Goal: Information Seeking & Learning: Learn about a topic

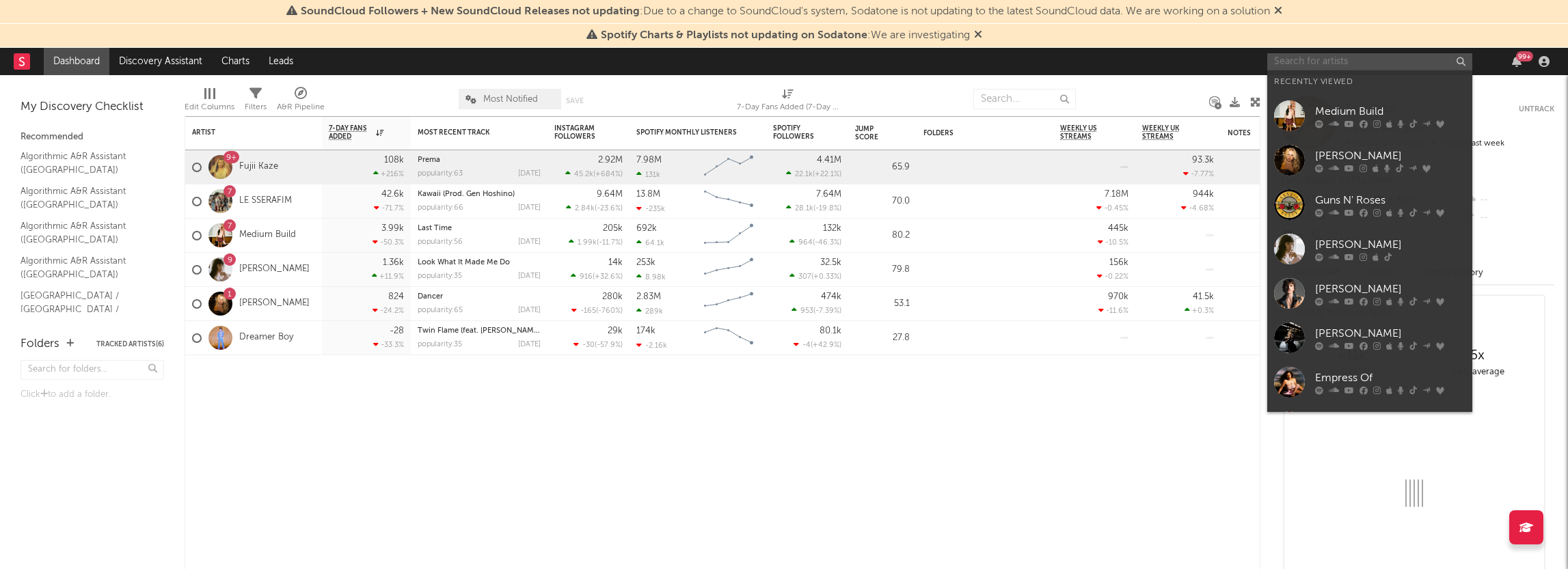
click at [1336, 63] on input "text" at bounding box center [1370, 62] width 205 height 17
paste input "[PERSON_NAME]"
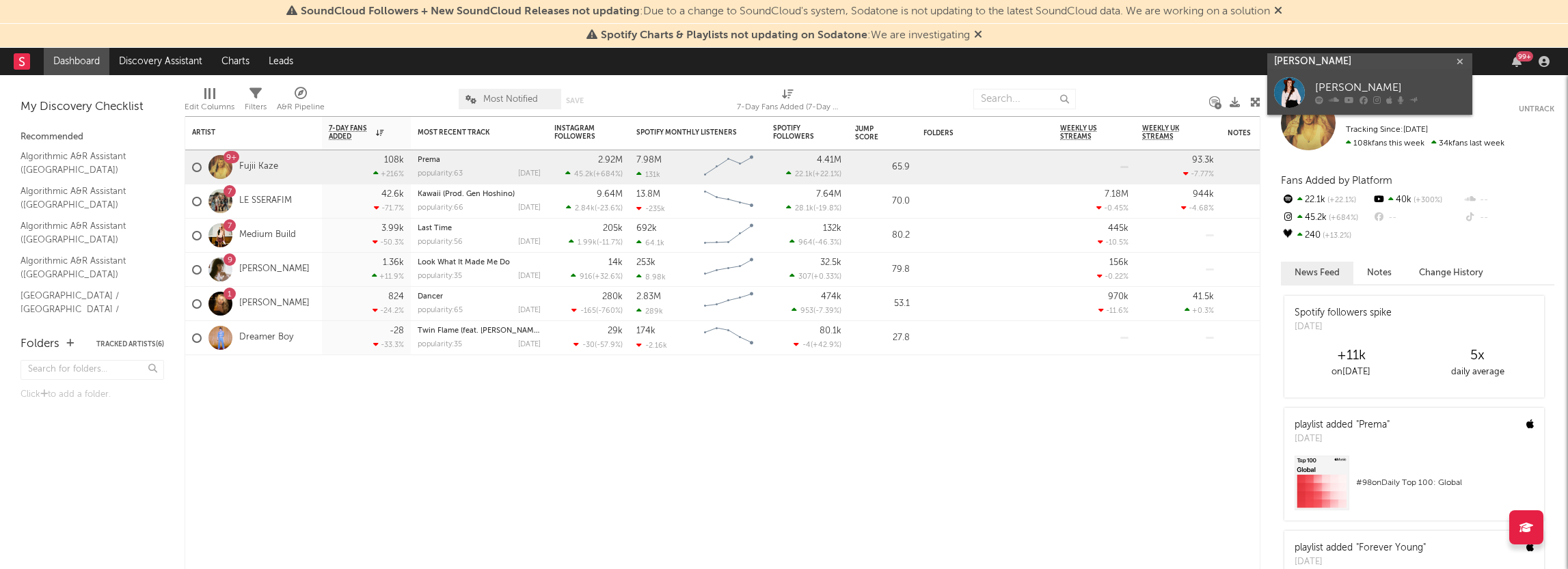
type input "[PERSON_NAME]"
click at [1347, 84] on div "[PERSON_NAME]" at bounding box center [1390, 88] width 151 height 16
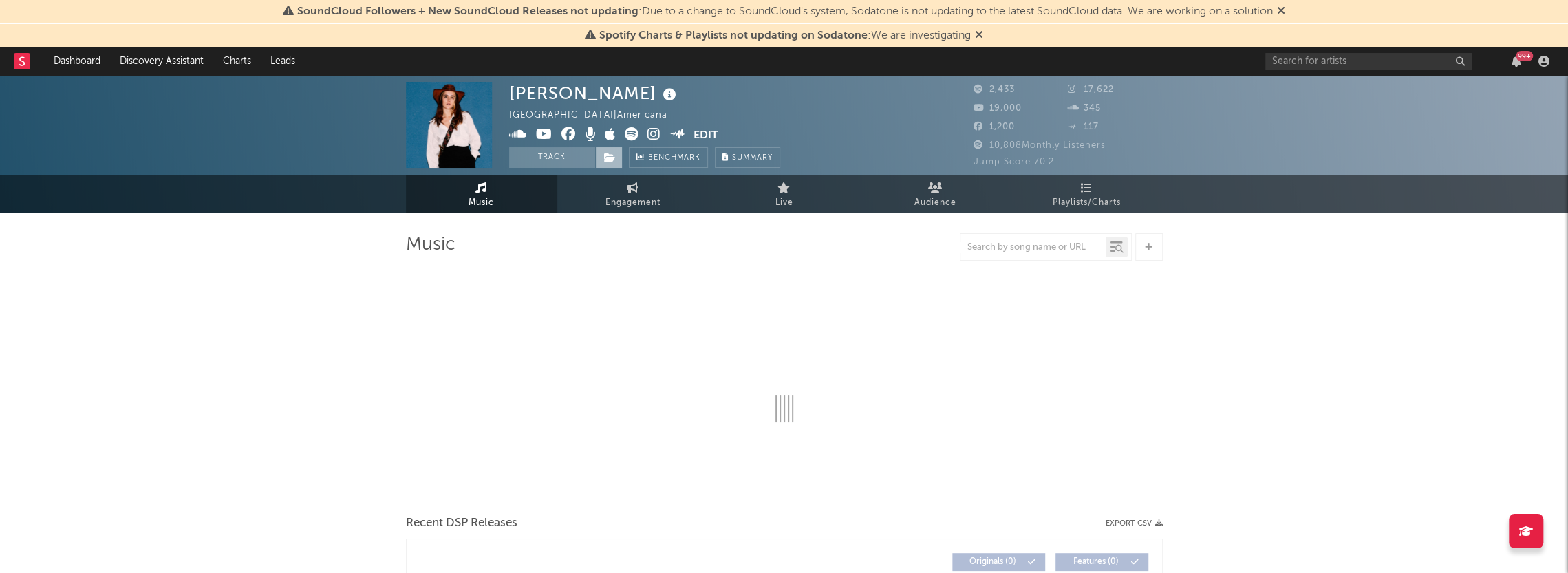
select select "1w"
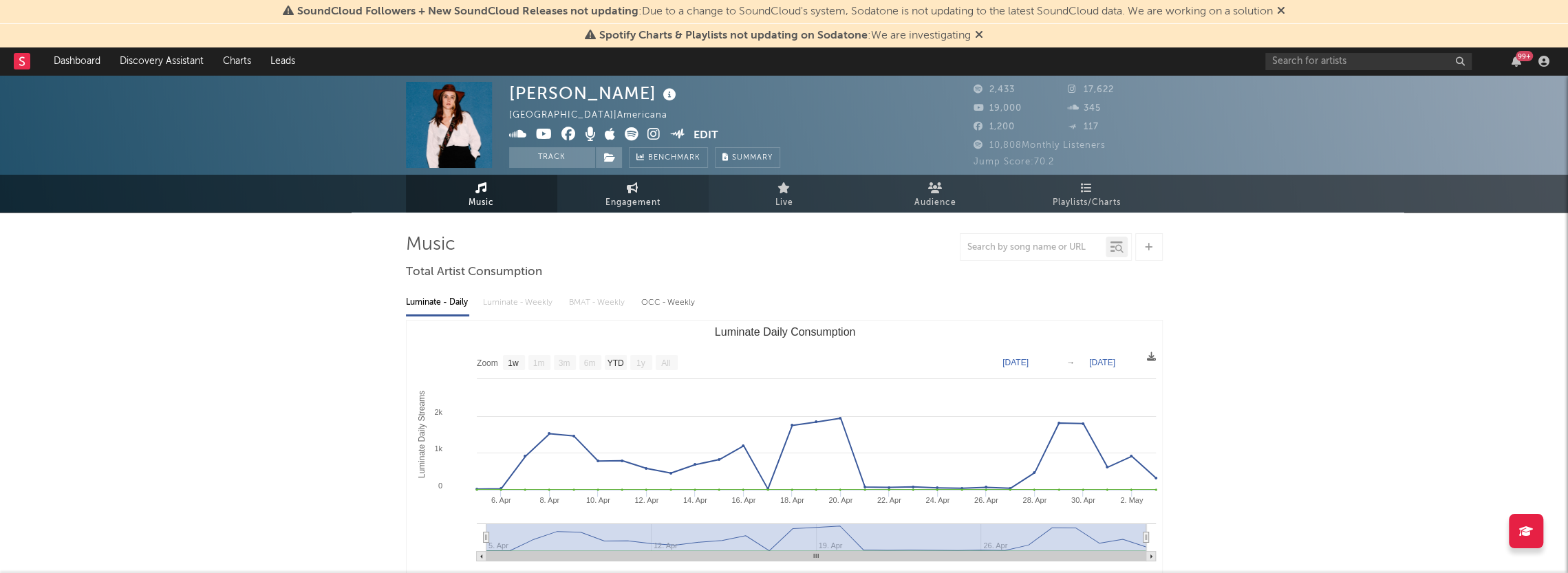
click at [650, 202] on span "Engagement" at bounding box center [633, 203] width 55 height 16
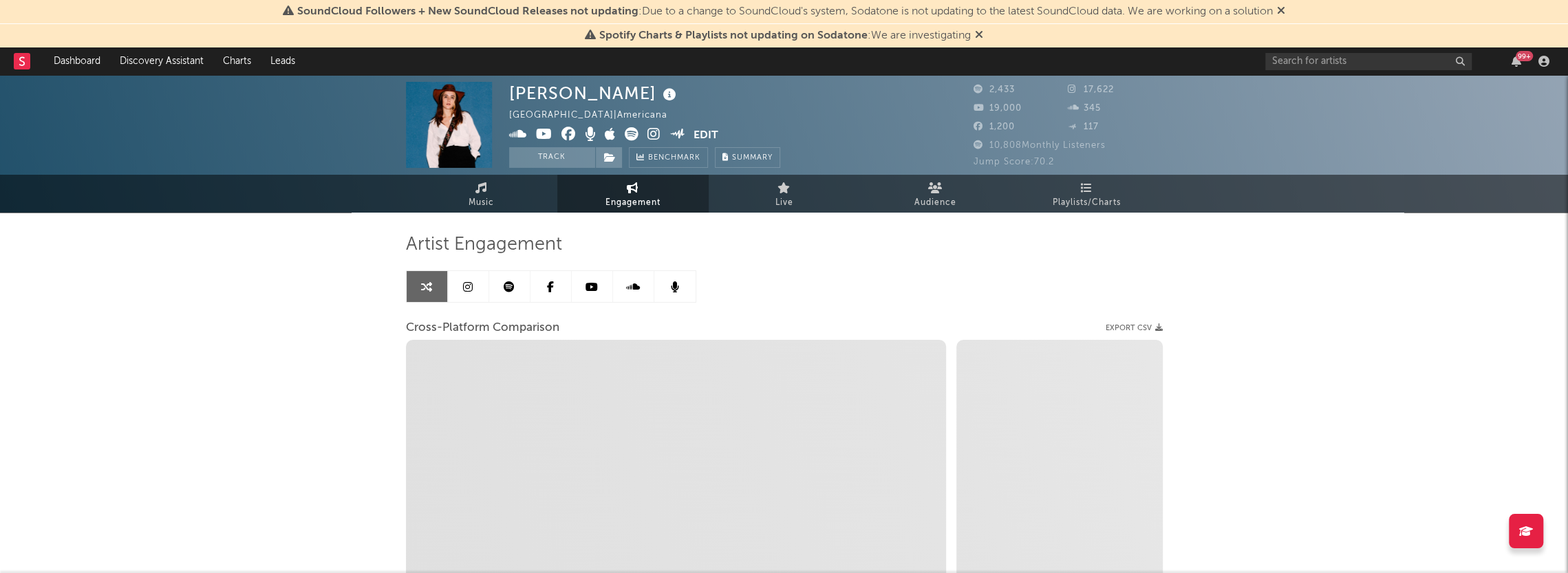
select select "1w"
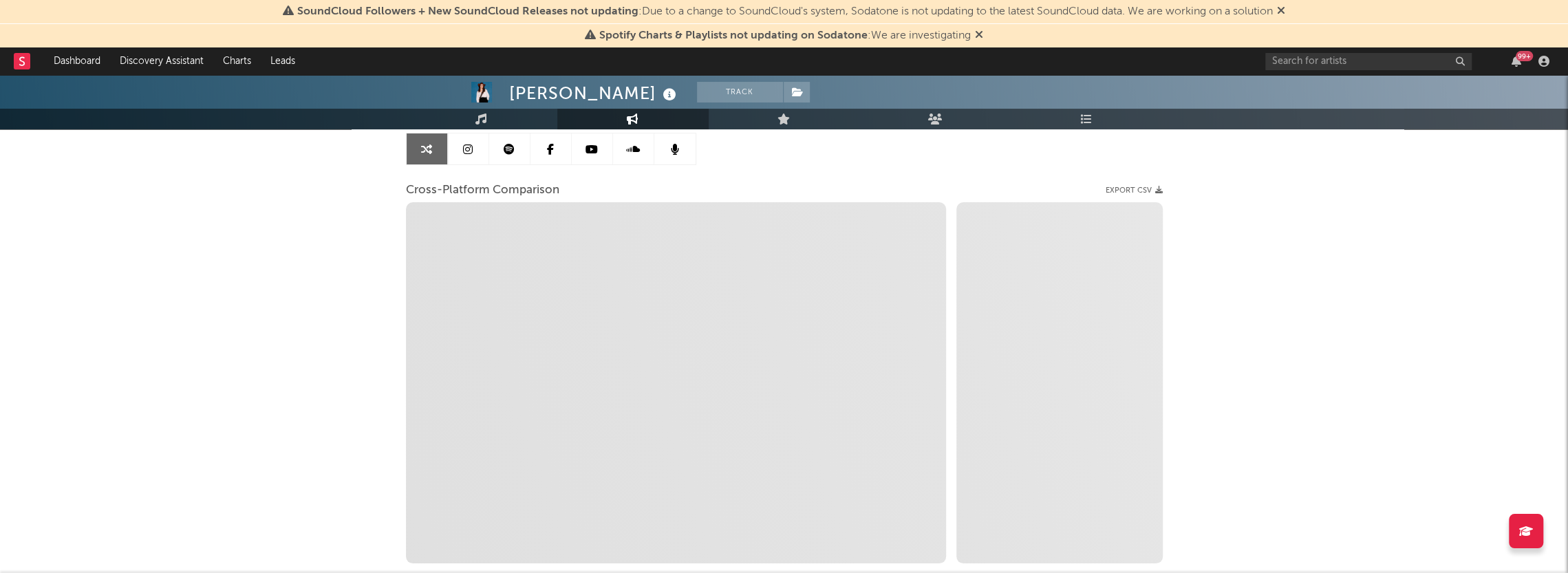
scroll to position [69, 0]
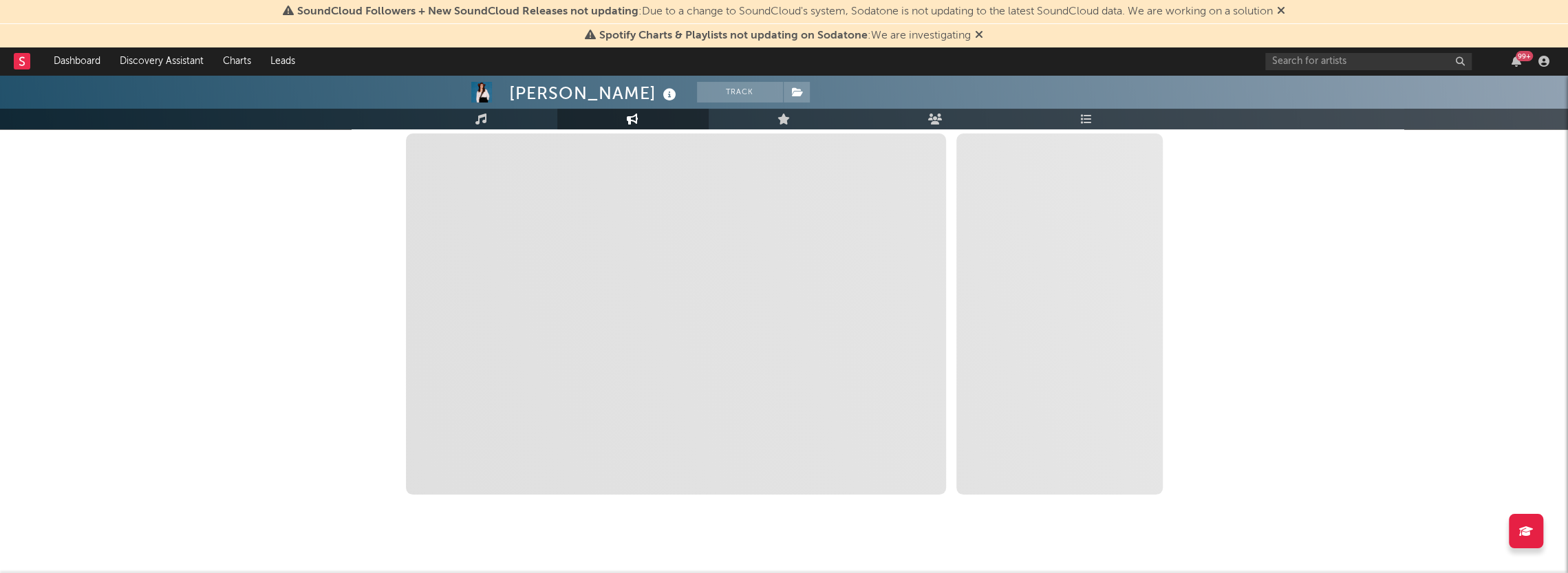
select select "1m"
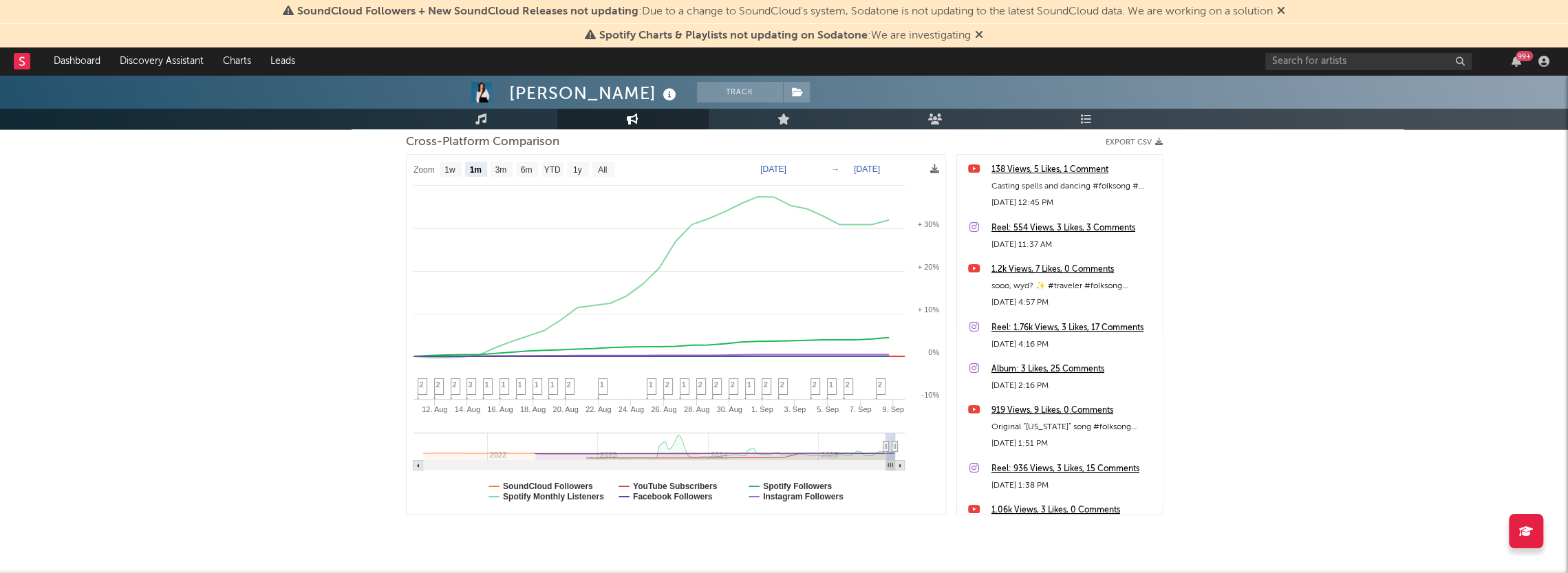
scroll to position [155, 0]
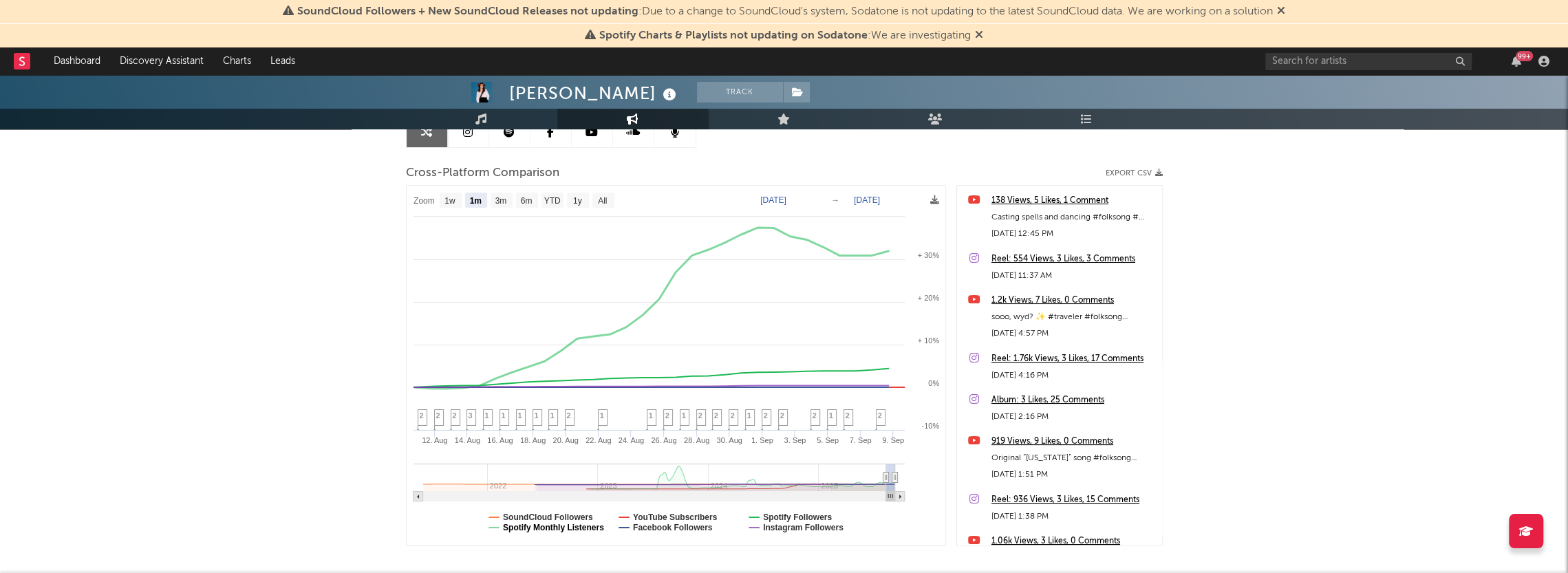
click at [522, 528] on text "Spotify Monthly Listeners" at bounding box center [553, 528] width 101 height 10
